Goal: Obtain resource: Download file/media

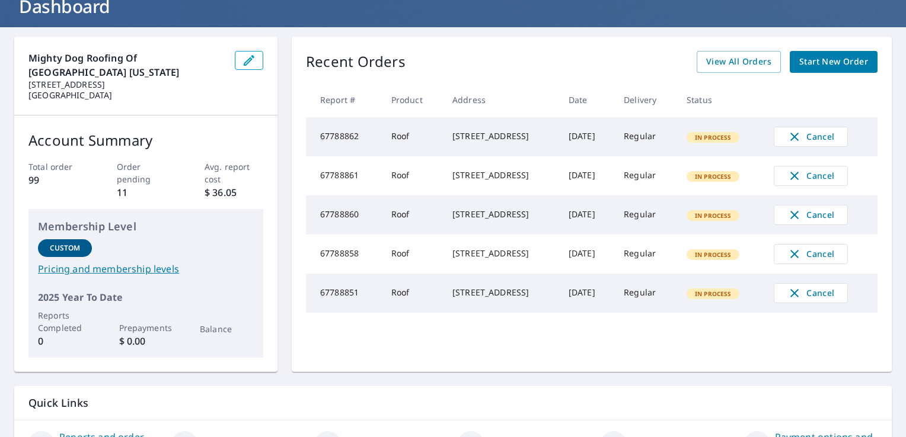
scroll to position [5, 0]
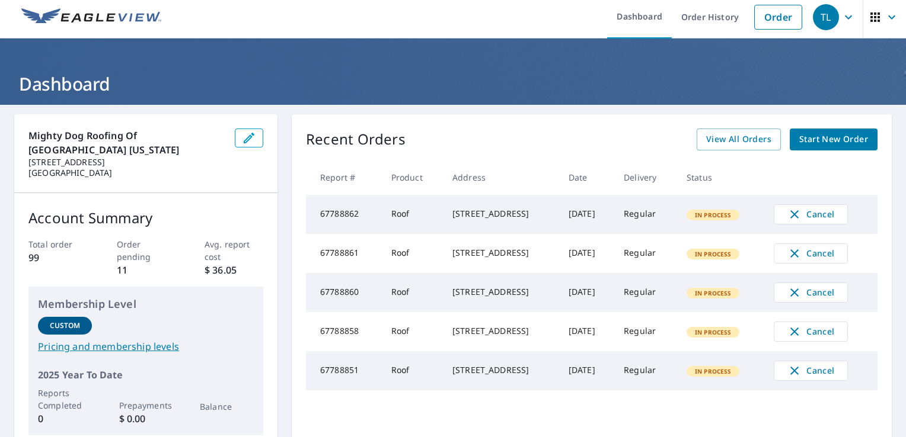
click at [710, 127] on div "Recent Orders View All Orders Start New Order Report # Product Address Date Del…" at bounding box center [592, 282] width 600 height 336
click at [708, 136] on span "View All Orders" at bounding box center [738, 139] width 65 height 15
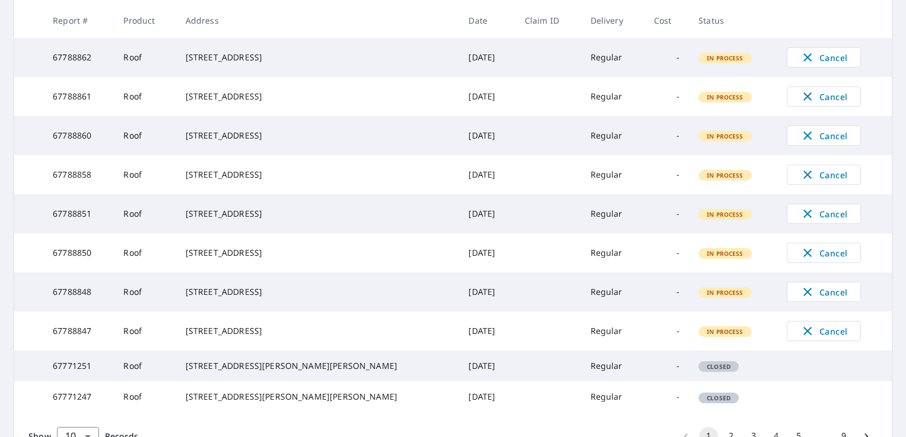
scroll to position [338, 0]
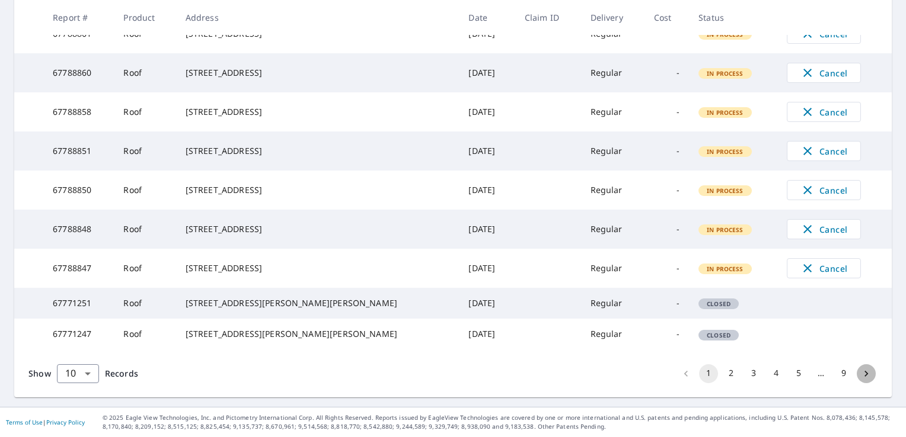
click at [860, 372] on icon "Go to next page" at bounding box center [866, 374] width 12 height 12
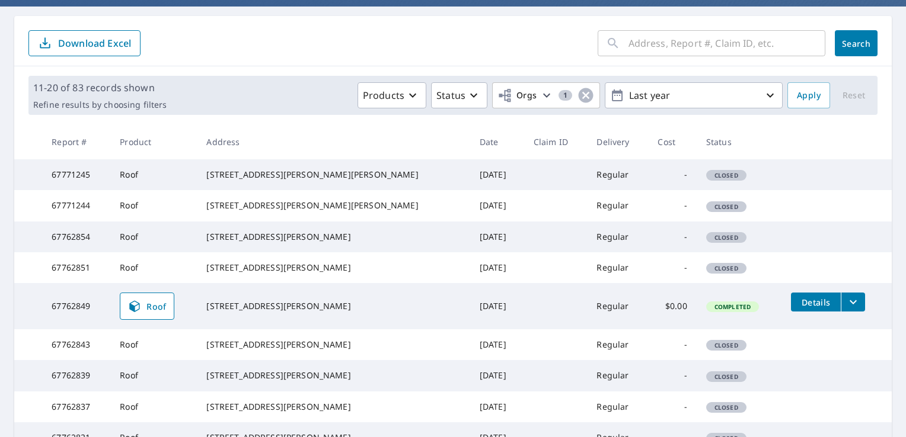
scroll to position [102, 0]
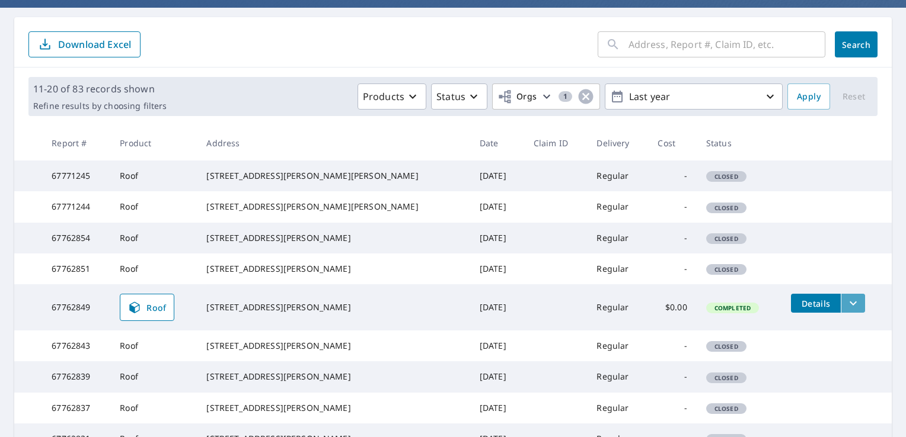
click at [846, 311] on icon "filesDropdownBtn-67762849" at bounding box center [853, 303] width 14 height 14
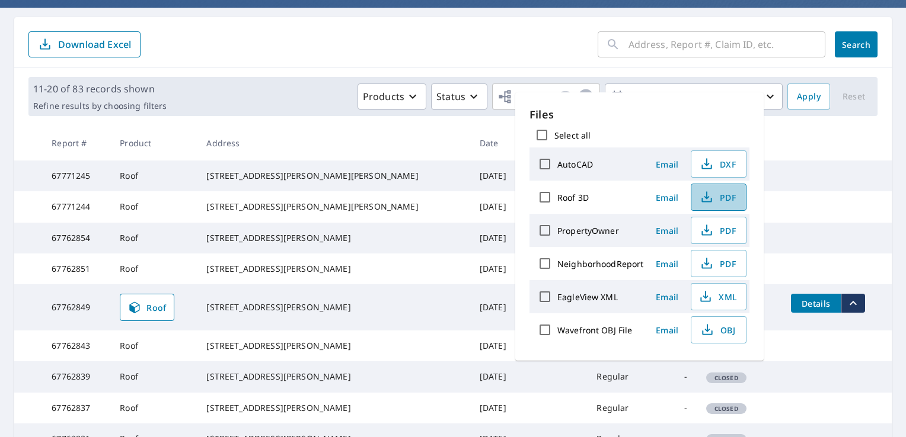
click at [718, 200] on span "PDF" at bounding box center [717, 197] width 38 height 14
click at [714, 300] on span "XML" at bounding box center [717, 297] width 38 height 14
